Goal: Contribute content

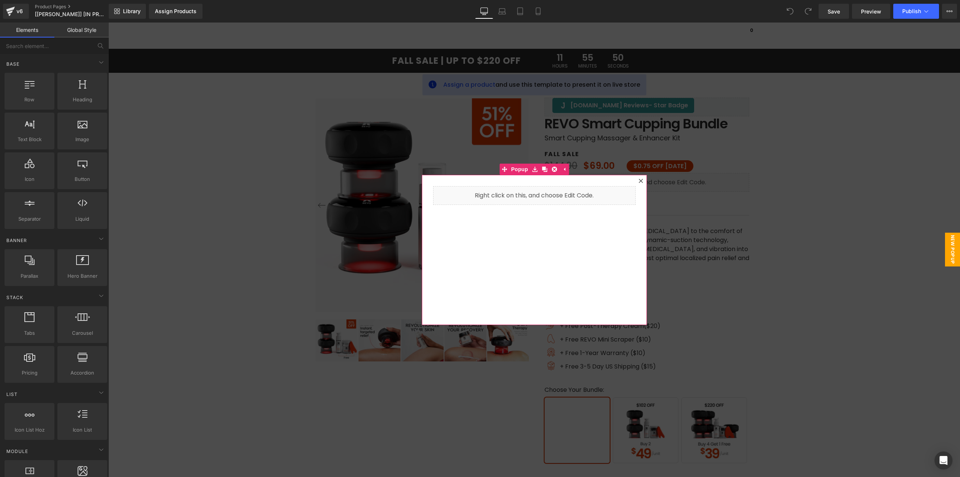
click at [638, 181] on icon at bounding box center [640, 180] width 4 height 4
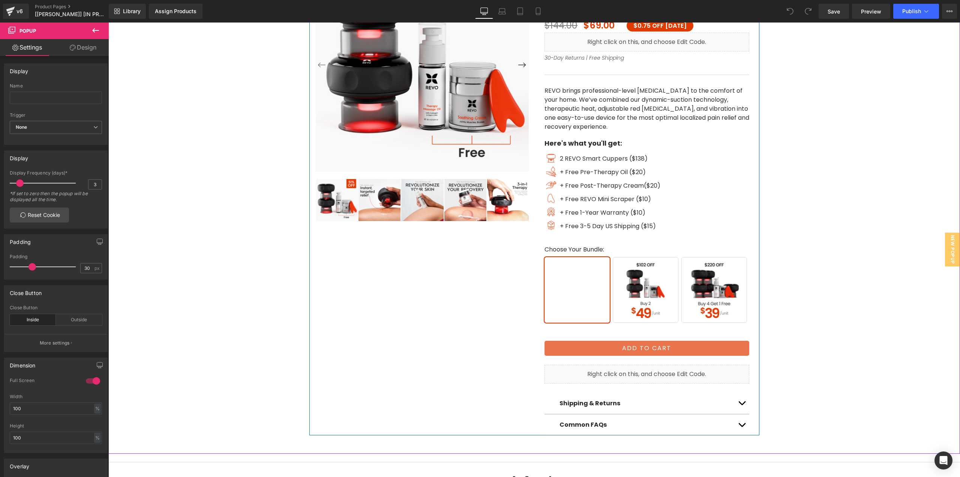
scroll to position [150, 0]
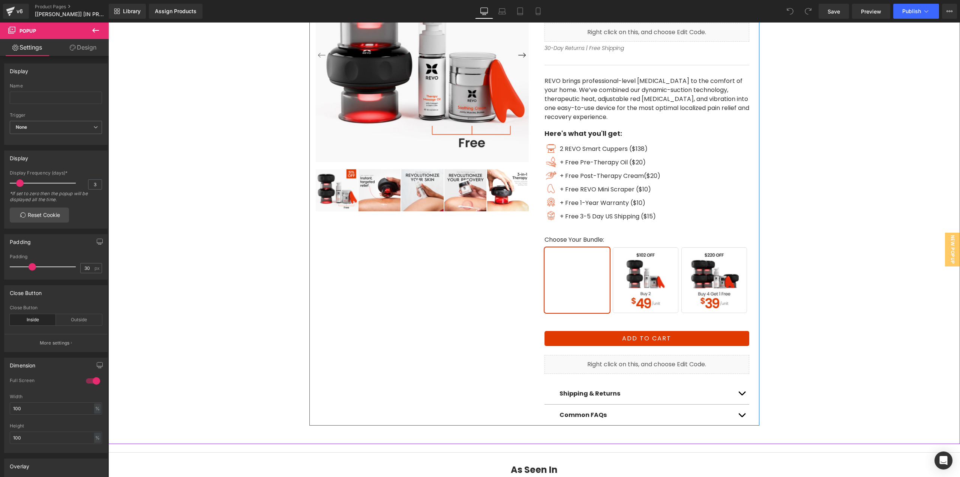
click at [625, 283] on span "Buy 2" at bounding box center [646, 280] width 66 height 66
click at [644, 283] on span "Buy 2" at bounding box center [646, 280] width 66 height 66
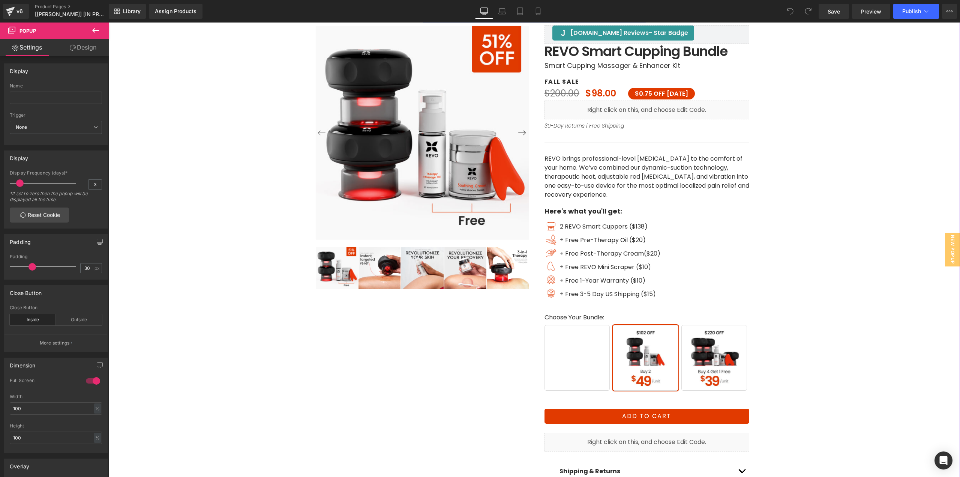
scroll to position [37, 0]
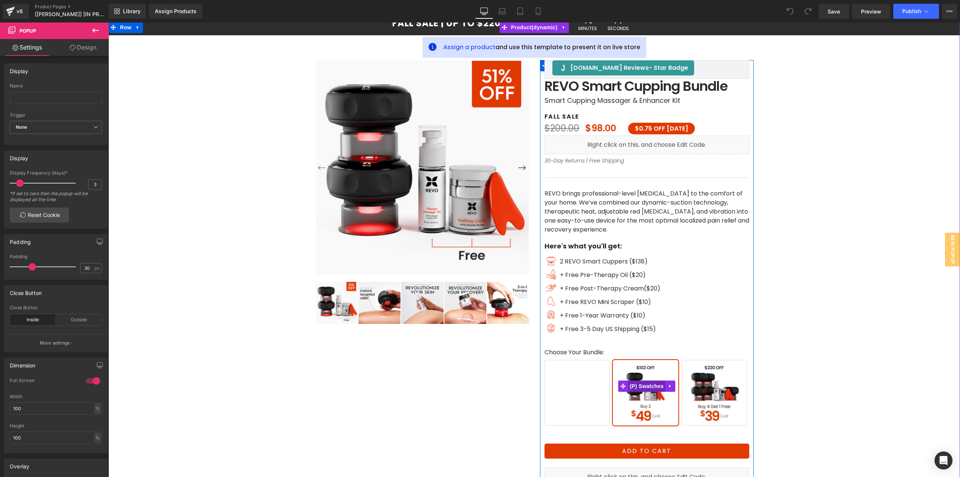
click at [641, 387] on span "(P) Swatches" at bounding box center [647, 385] width 38 height 11
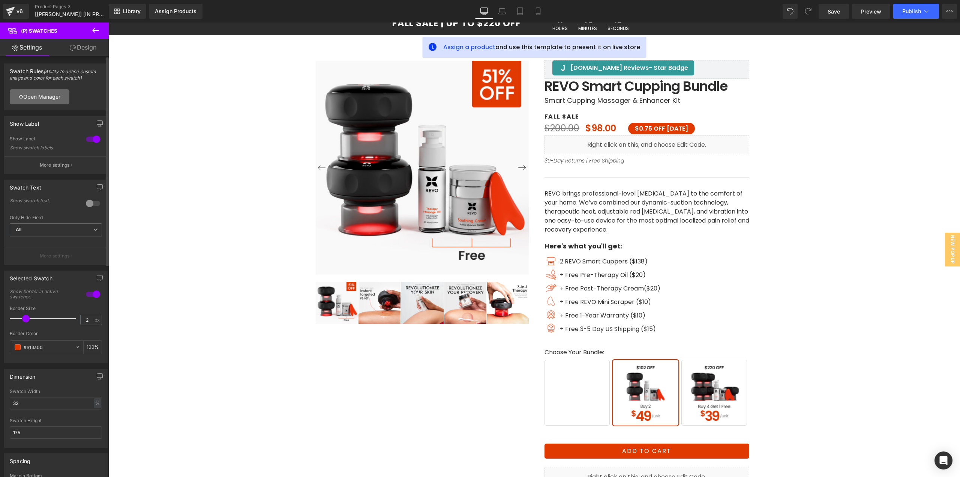
click at [49, 97] on link "Open Manager" at bounding box center [40, 96] width 60 height 15
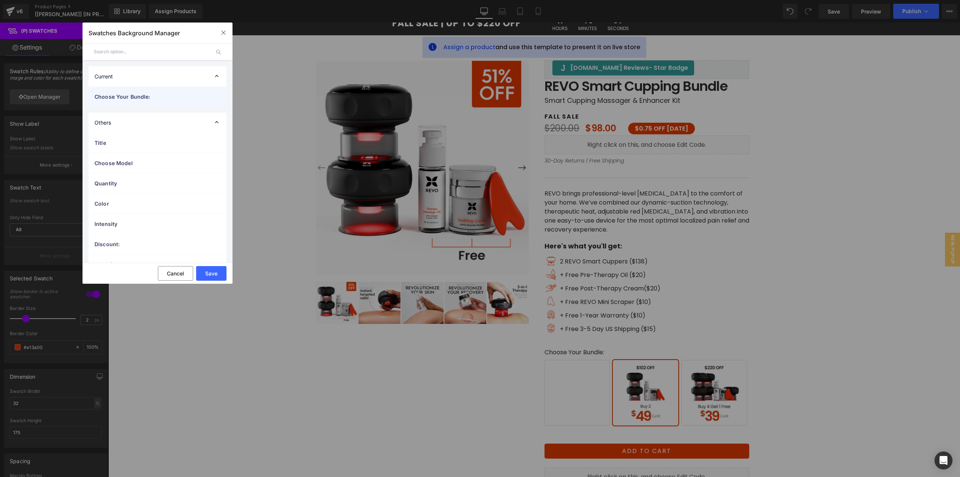
click at [109, 99] on span "Choose Your Bundle:" at bounding box center [149, 97] width 111 height 8
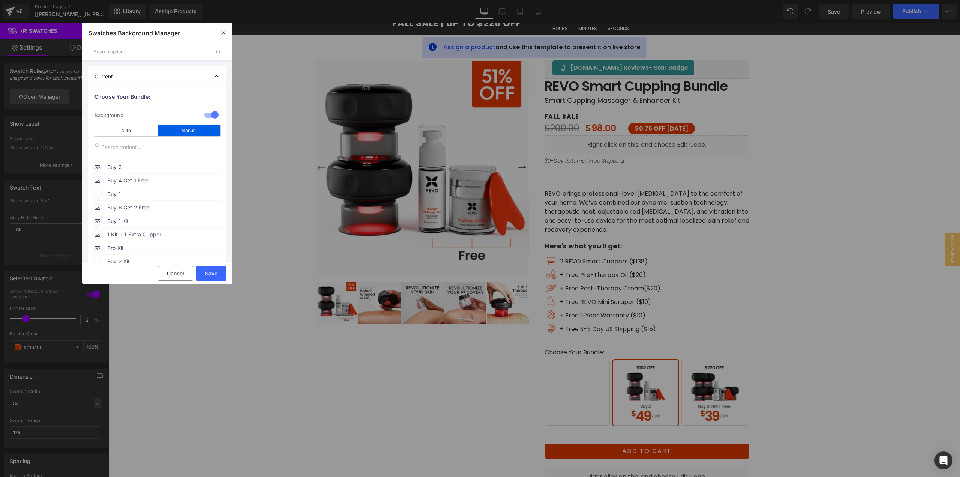
click at [139, 166] on span "Buy 2" at bounding box center [164, 166] width 114 height 9
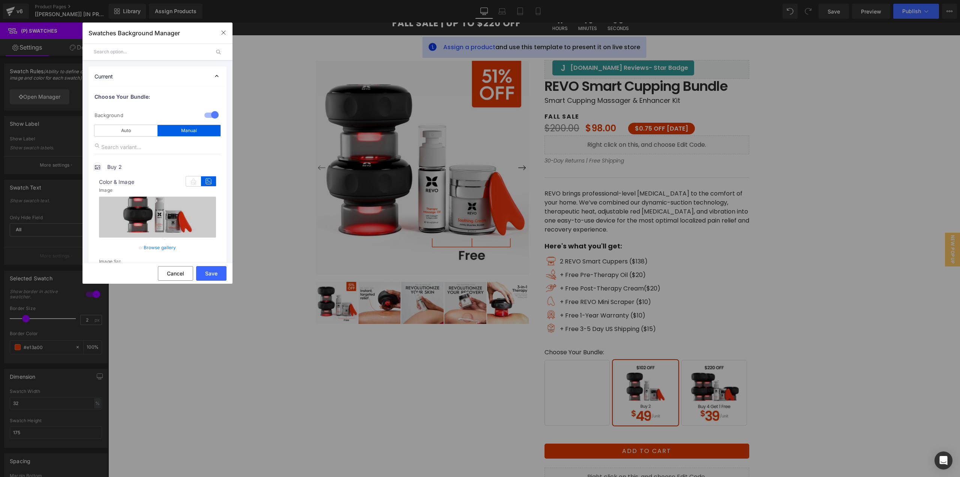
click at [159, 247] on link "Browse gallery" at bounding box center [160, 247] width 33 height 13
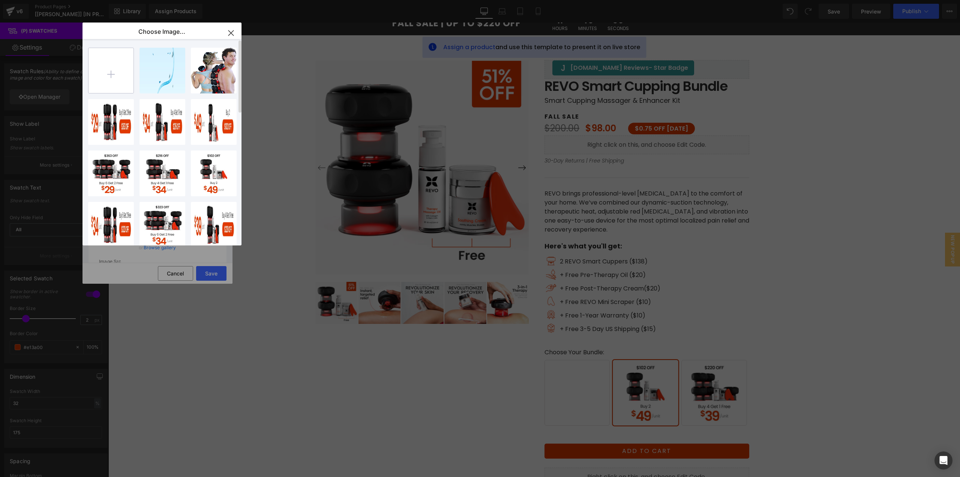
click at [116, 78] on input "file" at bounding box center [110, 70] width 45 height 45
click at [114, 69] on input "file" at bounding box center [110, 70] width 45 height 45
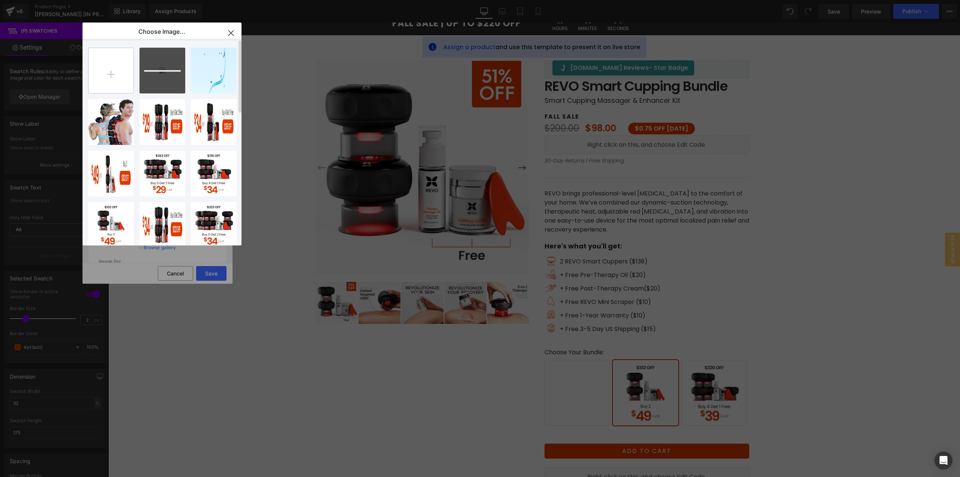
click at [124, 84] on input "file" at bounding box center [110, 70] width 45 height 45
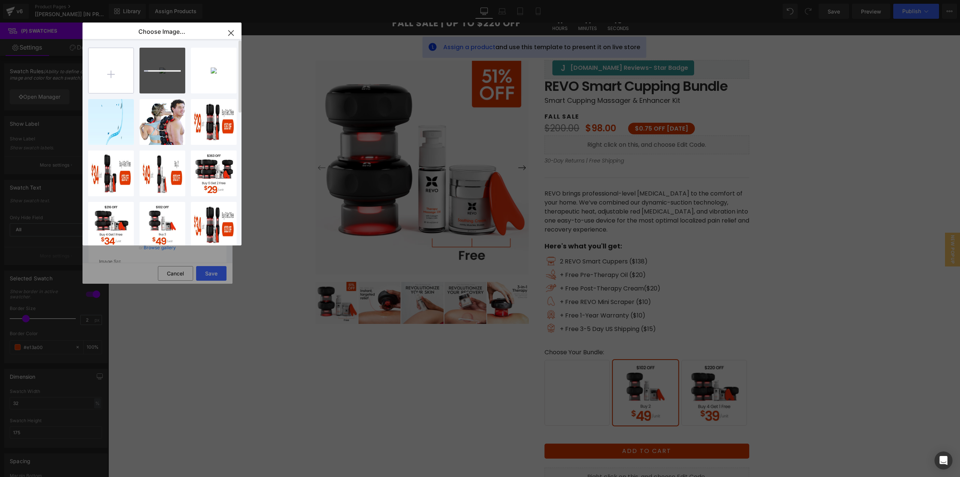
click at [119, 72] on input "file" at bounding box center [110, 70] width 45 height 45
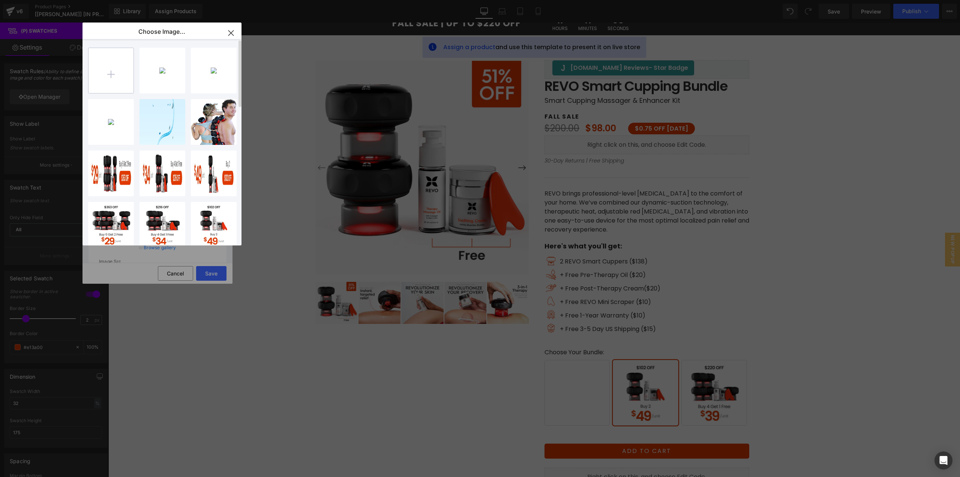
click at [109, 69] on input "file" at bounding box center [110, 70] width 45 height 45
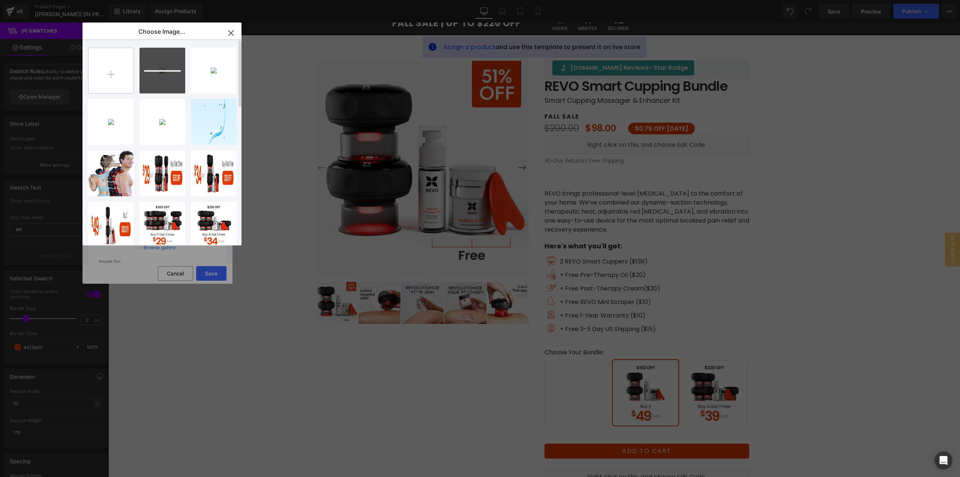
click at [108, 72] on input "file" at bounding box center [110, 70] width 45 height 45
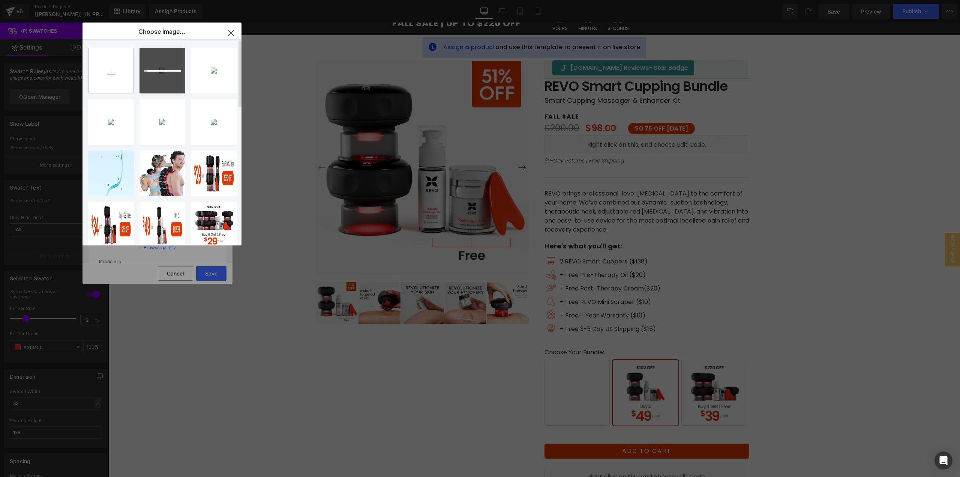
click at [108, 75] on input "file" at bounding box center [110, 70] width 45 height 45
type input "C:\fakepath\Evergreen Pricing_3rd Variant_Mobile.jpg"
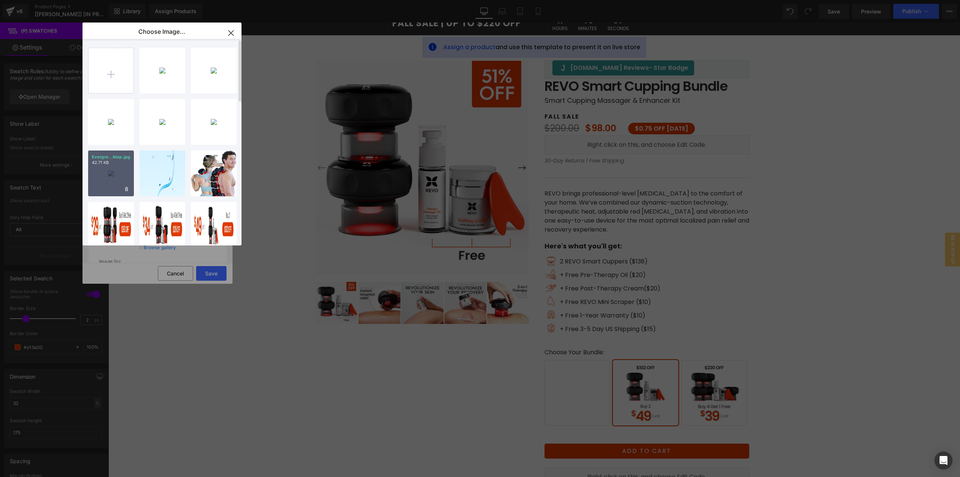
click at [121, 181] on div "Evergre...ktop.jpg 42.71 KB" at bounding box center [111, 173] width 46 height 46
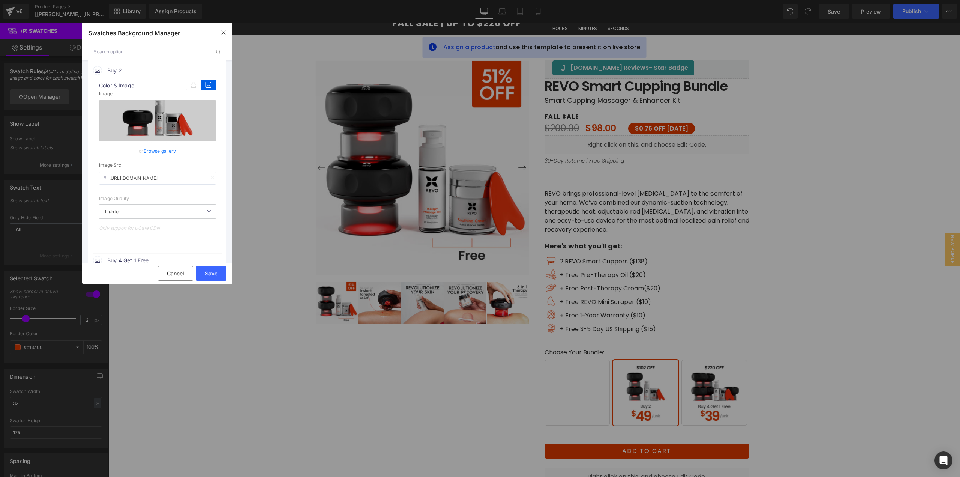
scroll to position [112, 0]
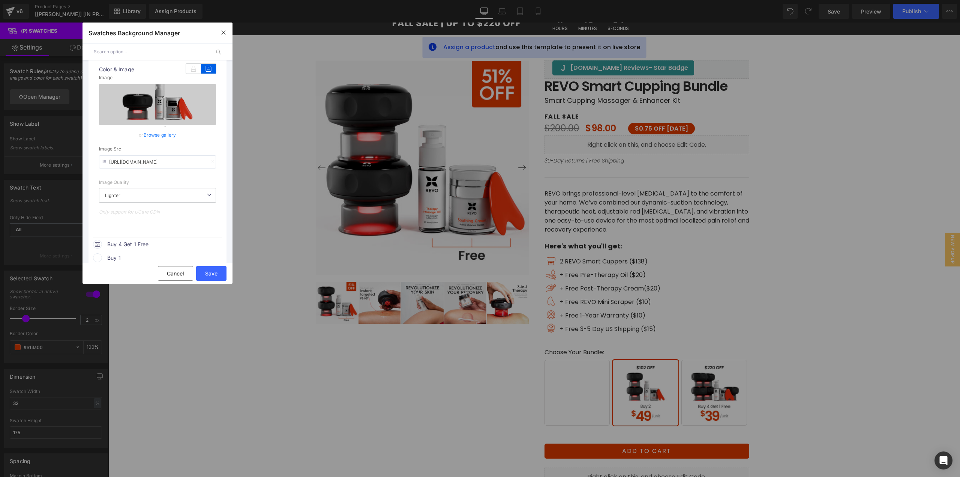
click at [142, 243] on span "Buy 4 Get 1 Free" at bounding box center [164, 244] width 114 height 9
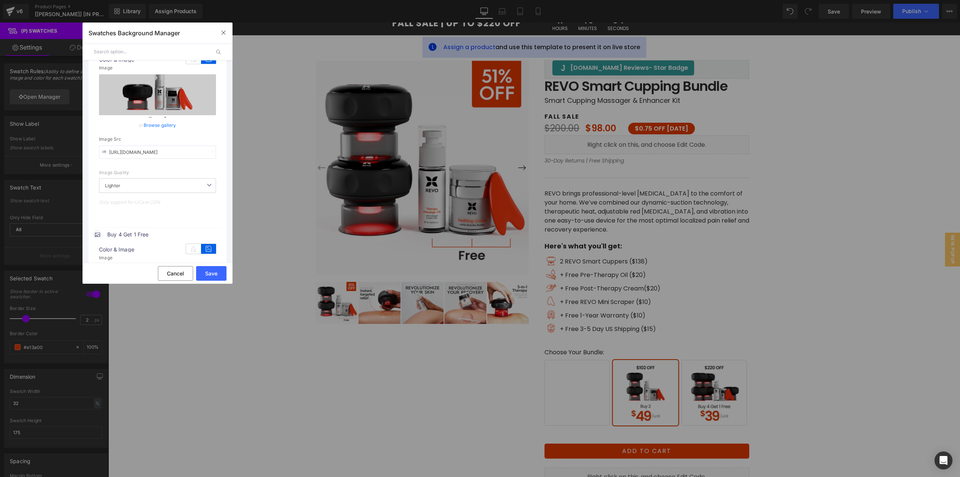
scroll to position [187, 0]
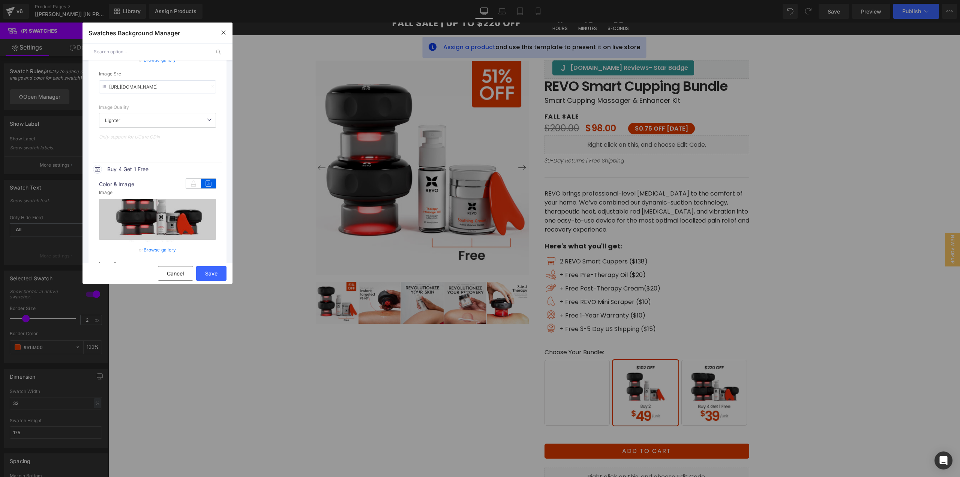
click at [160, 247] on link "Browse gallery" at bounding box center [160, 249] width 33 height 13
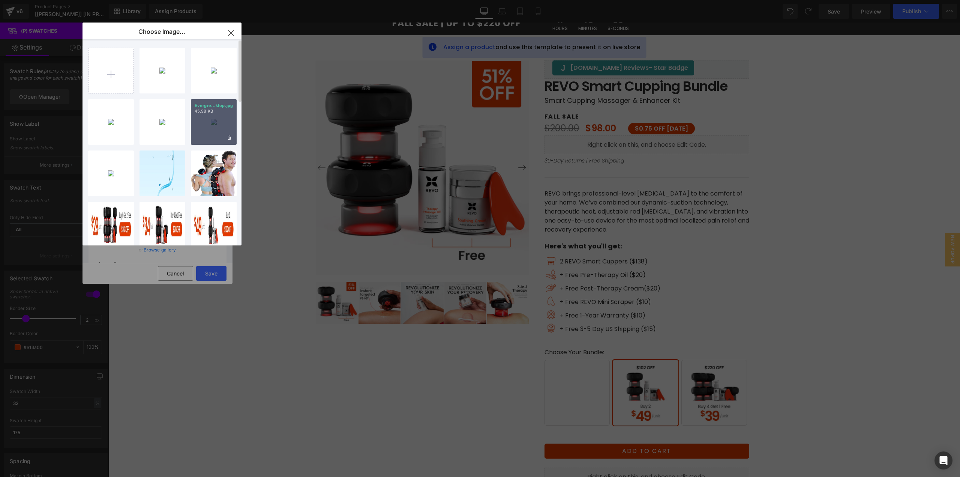
click at [214, 127] on div "Evergre...ktop.jpg 45.98 KB" at bounding box center [214, 122] width 46 height 46
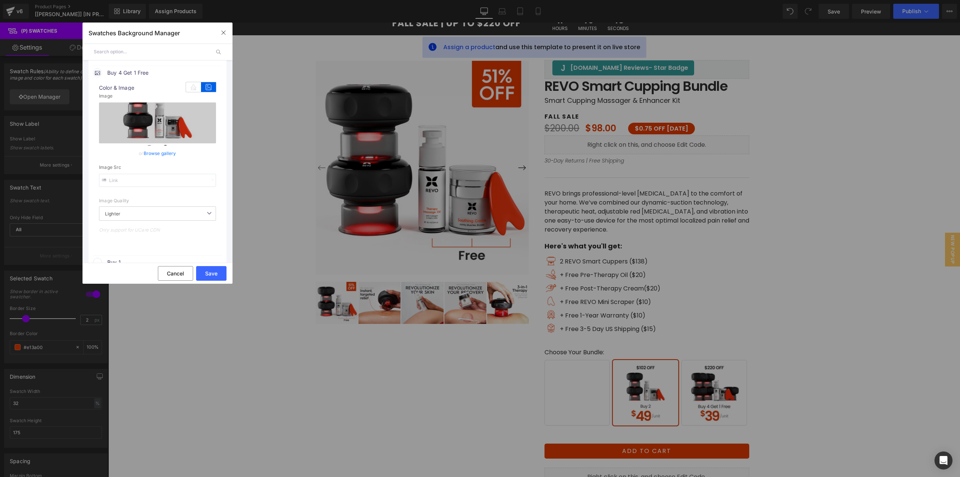
scroll to position [300, 0]
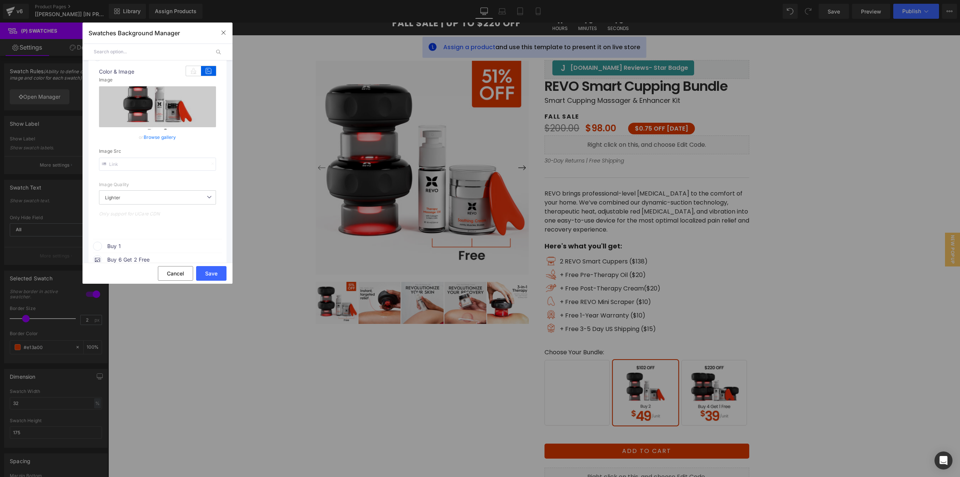
click at [132, 244] on span "Buy 1" at bounding box center [164, 245] width 114 height 9
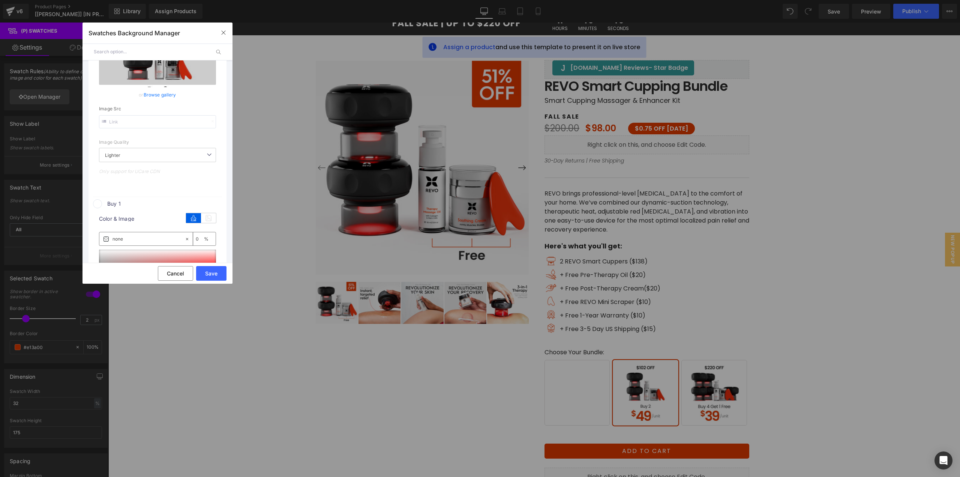
scroll to position [412, 0]
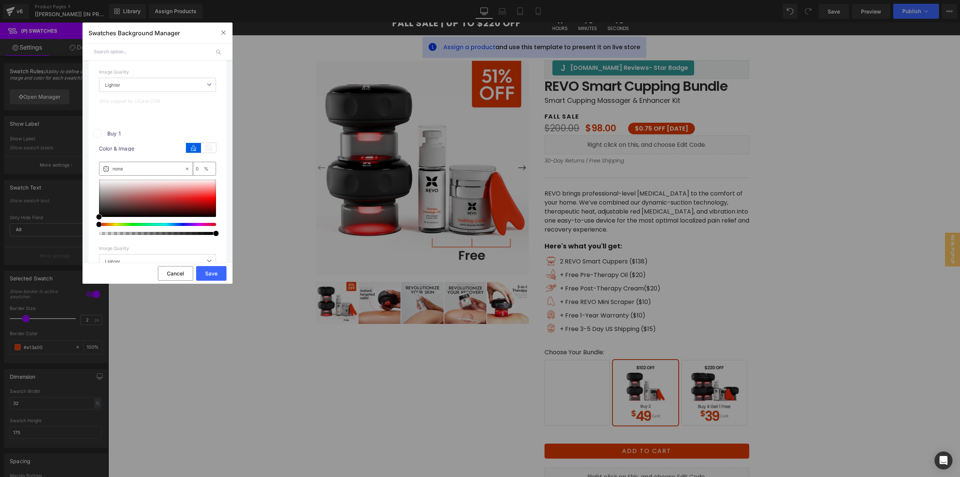
click at [94, 132] on span at bounding box center [97, 133] width 9 height 9
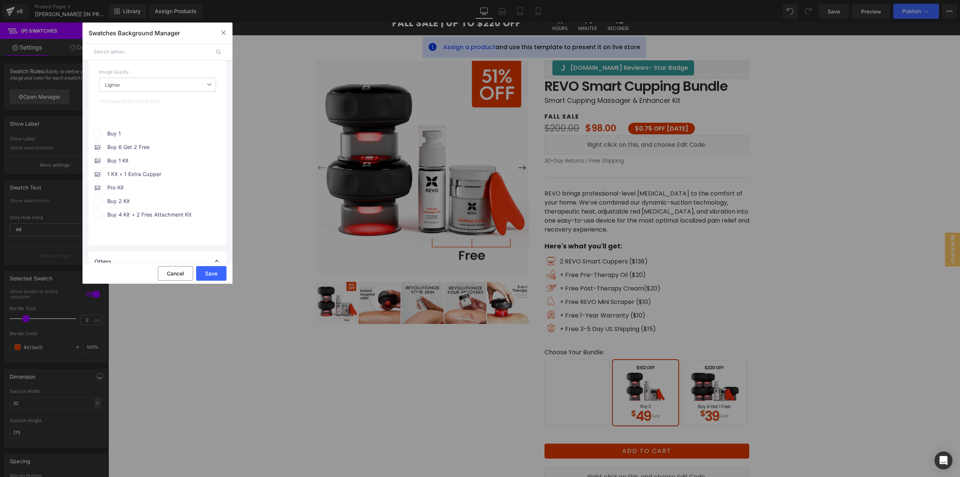
click at [108, 132] on span "Buy 1" at bounding box center [164, 133] width 114 height 9
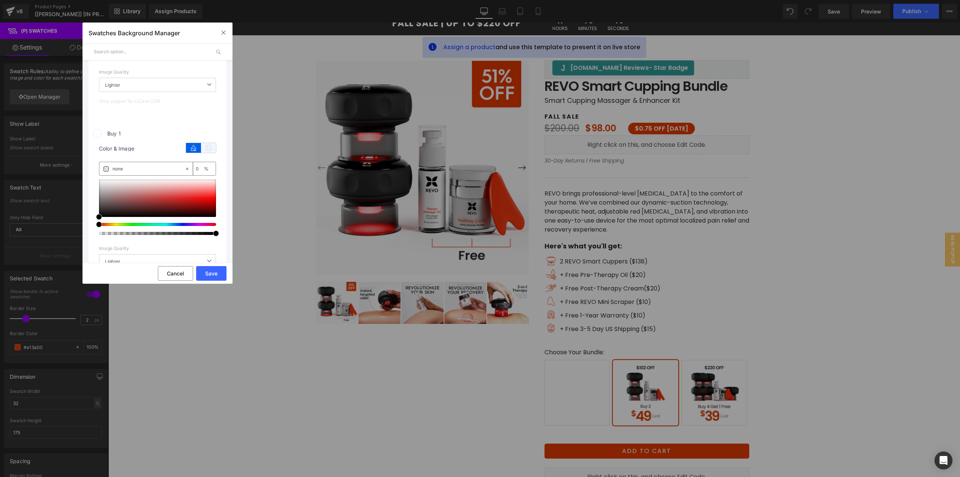
click at [201, 149] on icon at bounding box center [208, 148] width 15 height 10
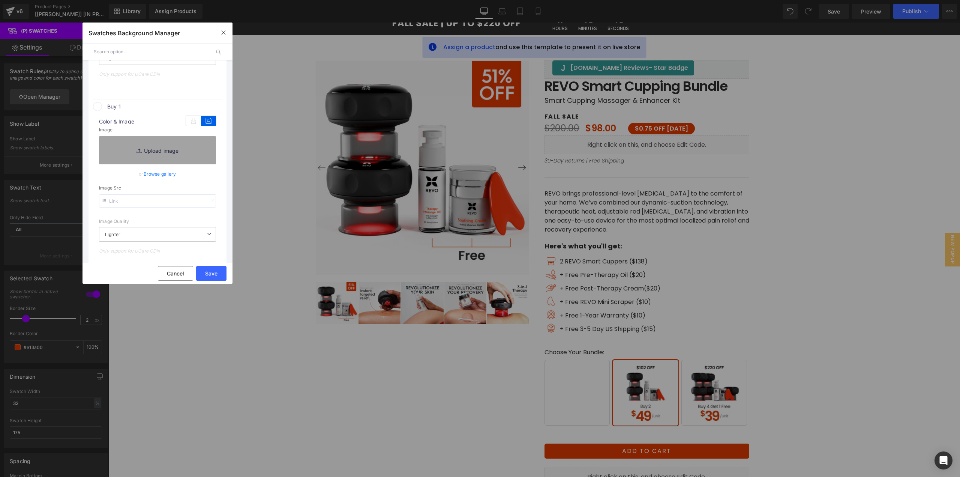
scroll to position [487, 0]
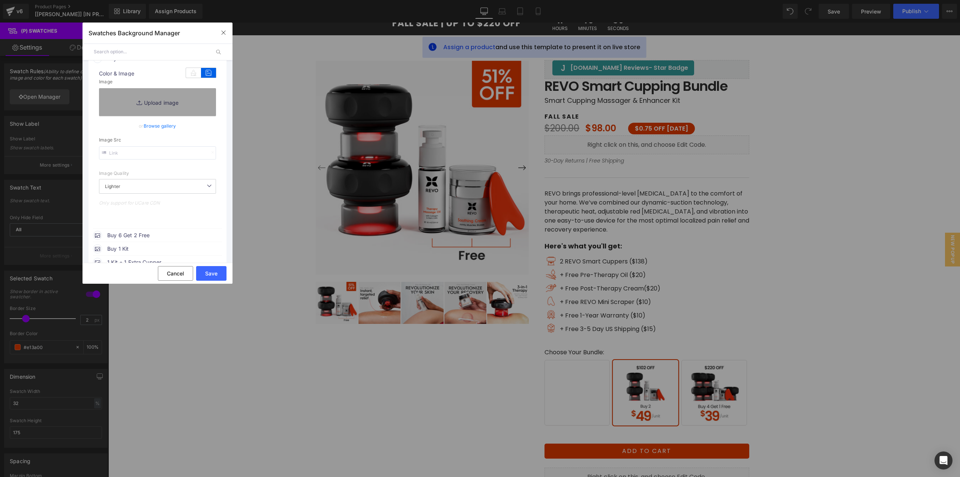
click at [164, 129] on link "Browse gallery" at bounding box center [160, 125] width 33 height 13
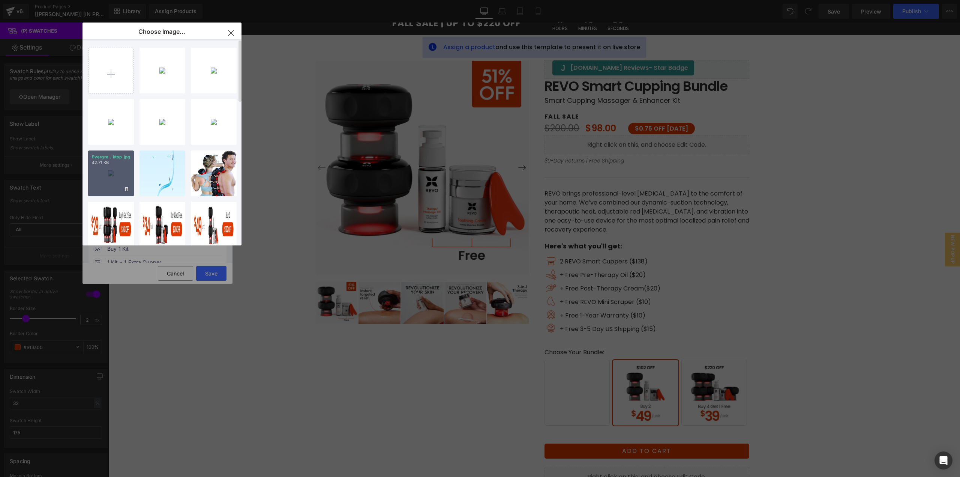
click at [119, 178] on div "Evergre...ktop.jpg 42.71 KB" at bounding box center [111, 173] width 46 height 46
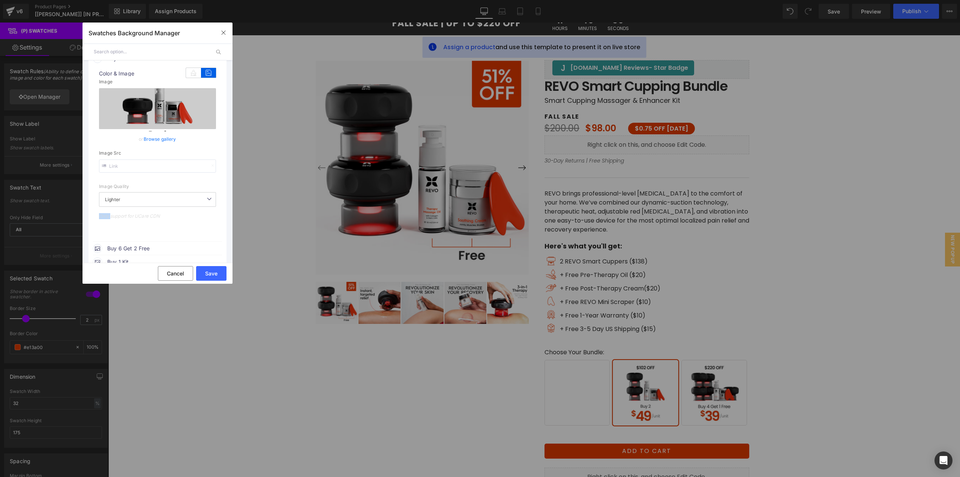
click at [119, 178] on div "Image Quality Lighter Lightest Lighter Lighter Lightest Only support for UCare …" at bounding box center [157, 141] width 117 height 144
click at [222, 276] on button "Save" at bounding box center [211, 273] width 30 height 15
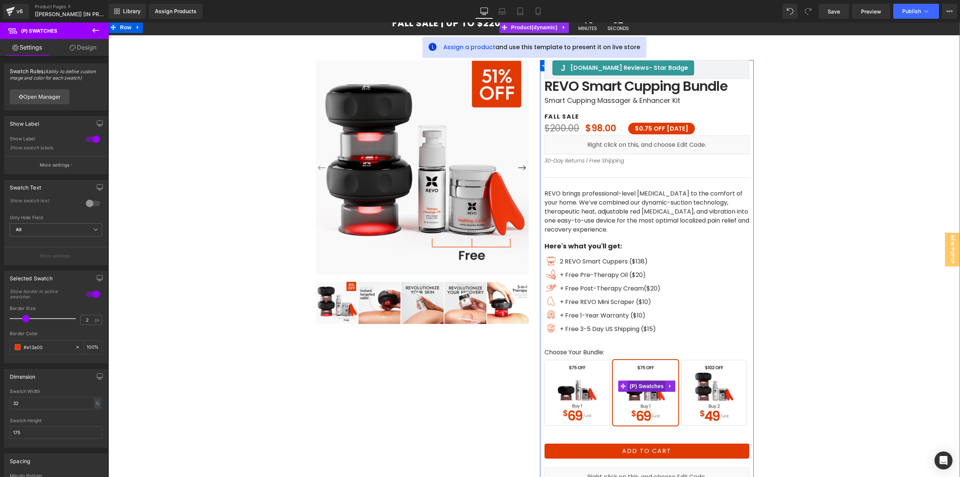
click at [648, 386] on span "(P) Swatches" at bounding box center [647, 385] width 38 height 11
click at [47, 95] on link "Open Manager" at bounding box center [40, 96] width 60 height 15
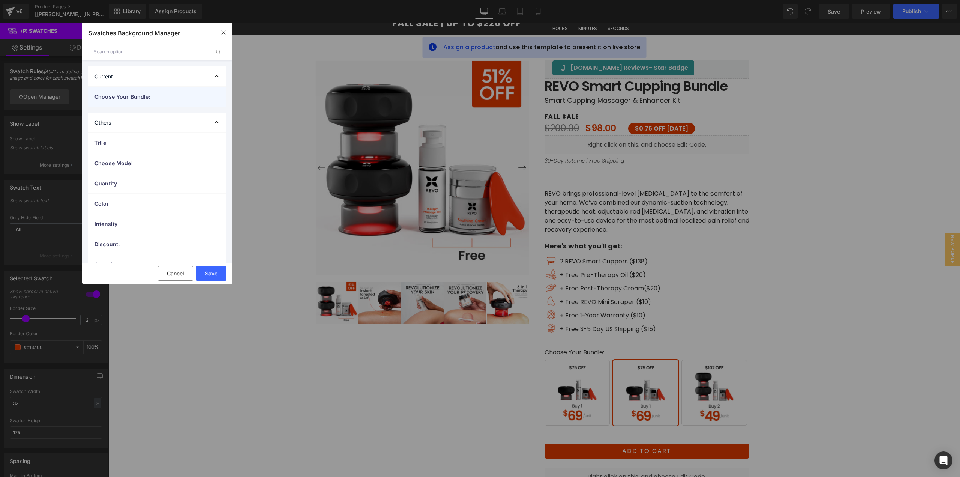
click at [120, 94] on span "Choose Your Bundle:" at bounding box center [149, 97] width 111 height 8
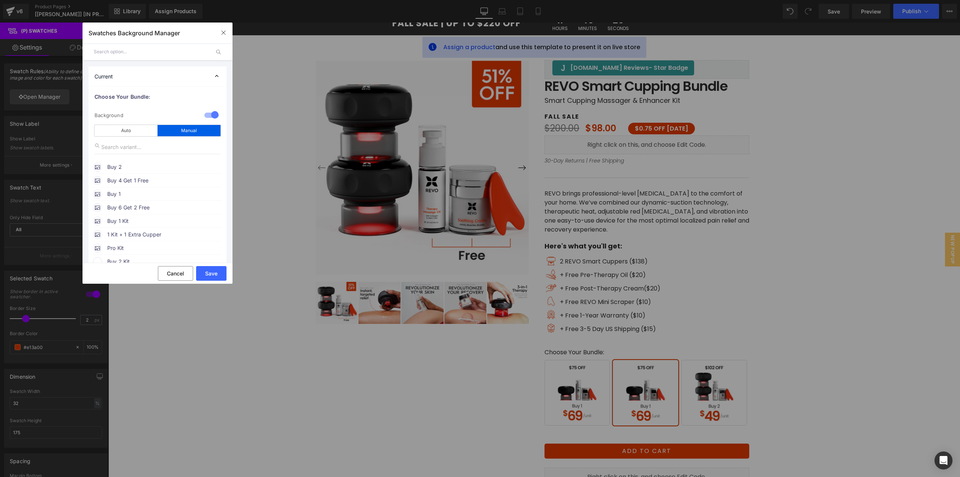
click at [145, 166] on span "Buy 2" at bounding box center [164, 166] width 114 height 9
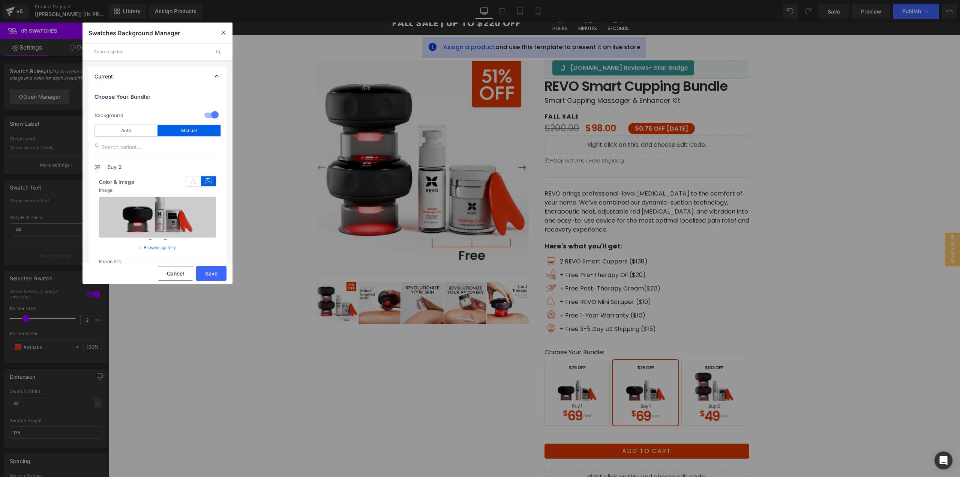
click at [153, 244] on link "Browse gallery" at bounding box center [160, 247] width 33 height 13
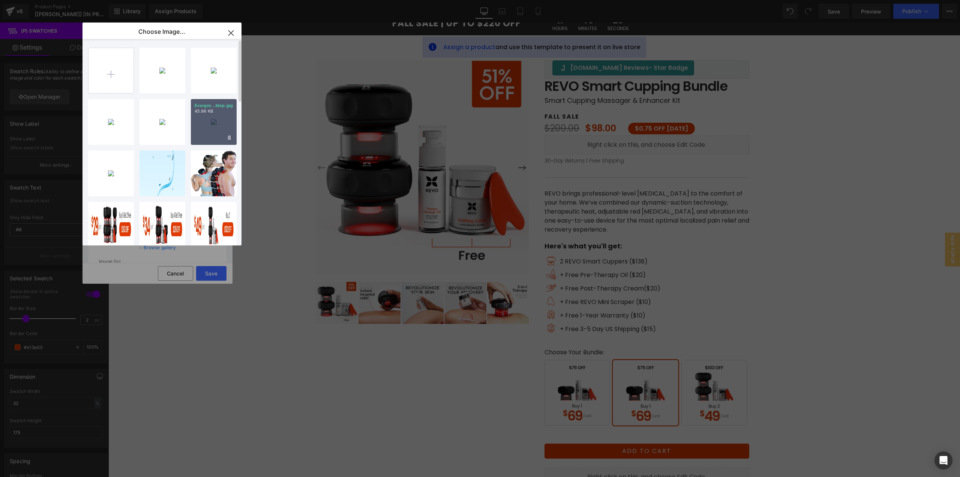
click at [207, 122] on div "Evergre...ktop.jpg 45.98 KB" at bounding box center [214, 122] width 46 height 46
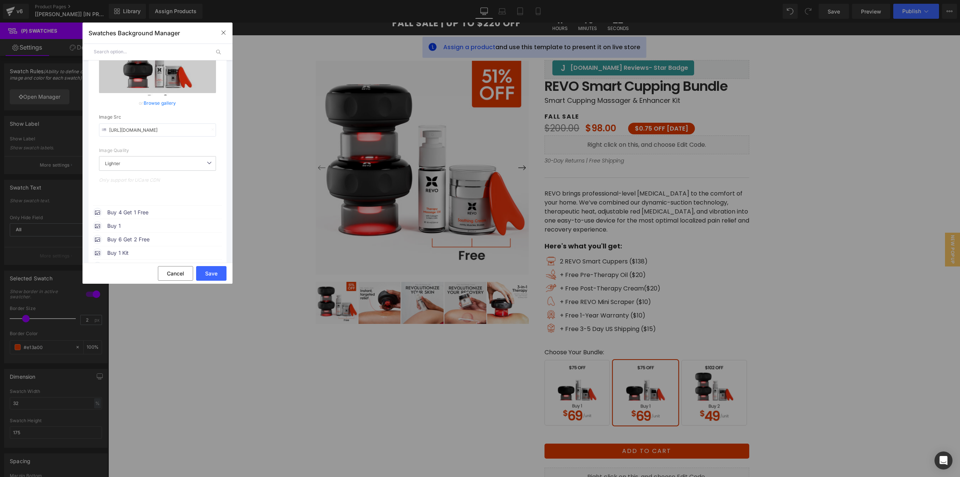
scroll to position [150, 0]
click at [142, 207] on span "Buy 4 Get 1 Free" at bounding box center [164, 206] width 114 height 9
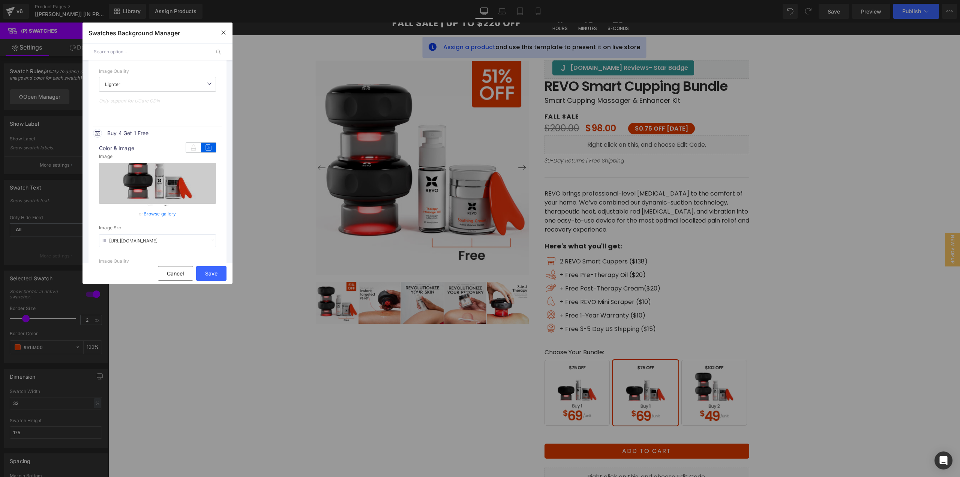
scroll to position [225, 0]
click at [167, 213] on link "Browse gallery" at bounding box center [160, 211] width 33 height 13
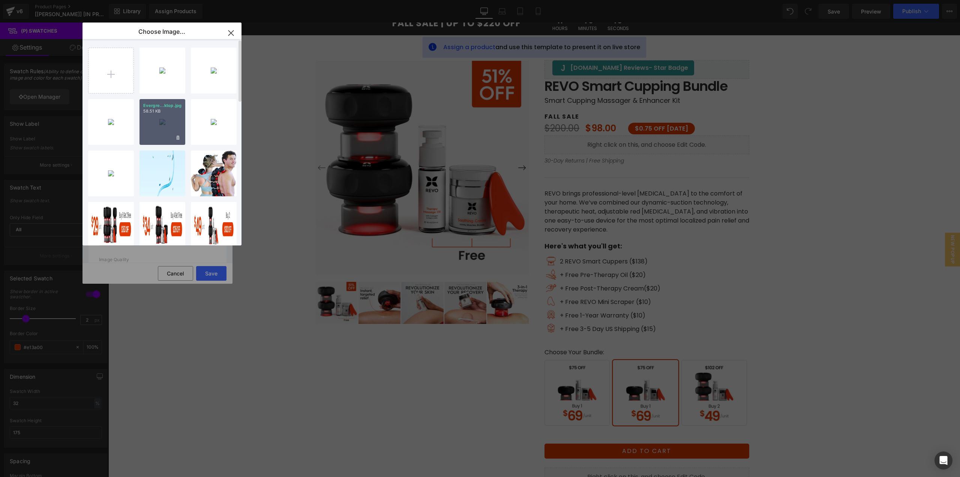
click at [151, 127] on div "Evergre...ktop.jpg 58.51 KB" at bounding box center [162, 122] width 46 height 46
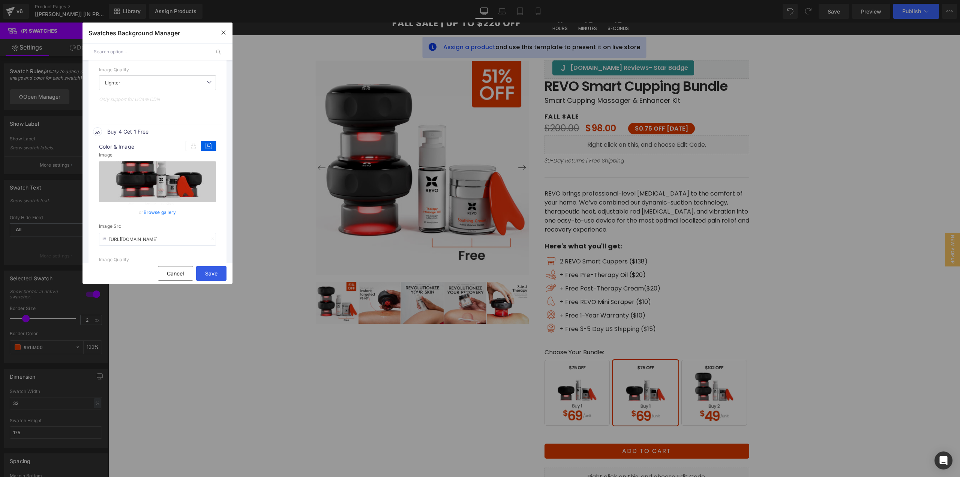
click at [206, 277] on button "Save" at bounding box center [211, 273] width 30 height 15
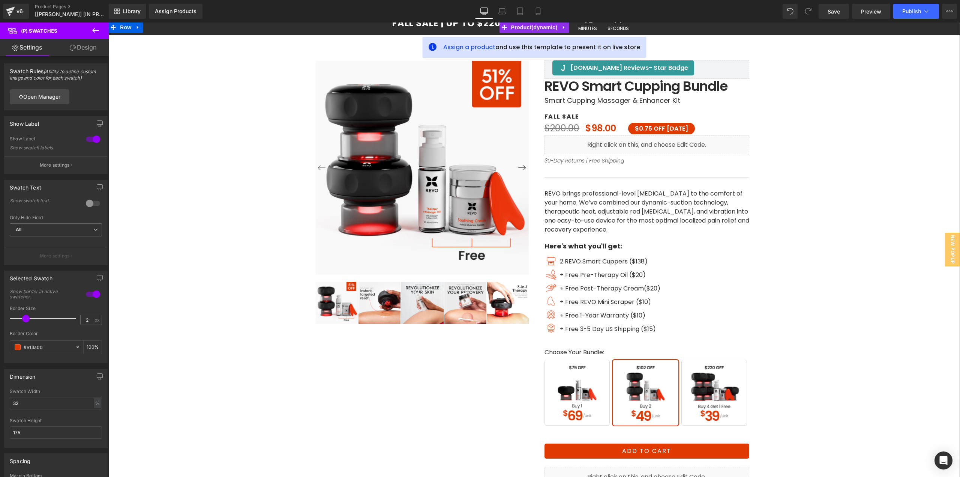
drag, startPoint x: 940, startPoint y: 284, endPoint x: 901, endPoint y: 286, distance: 39.1
click at [940, 284] on div "‹ ›" at bounding box center [534, 280] width 844 height 516
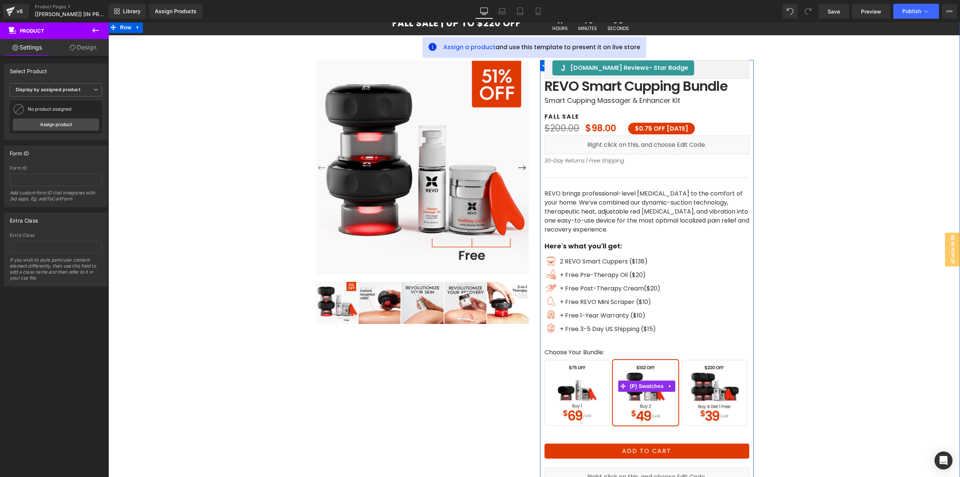
click at [569, 381] on span "Buy 1" at bounding box center [577, 393] width 66 height 66
click at [707, 393] on span "Buy 4 Get 1 Free" at bounding box center [714, 393] width 66 height 66
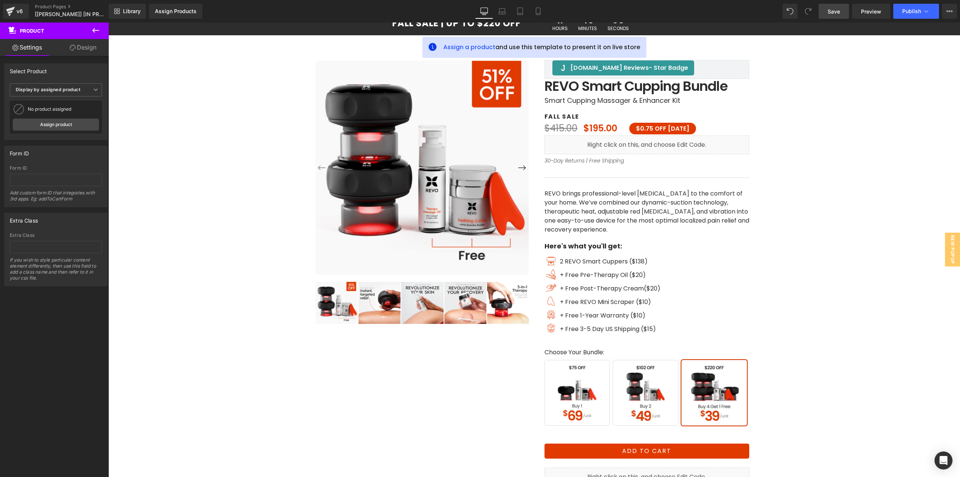
click at [833, 12] on span "Save" at bounding box center [833, 11] width 12 height 8
click at [20, 13] on div "v6" at bounding box center [19, 11] width 9 height 10
